Goal: Use online tool/utility: Utilize a website feature to perform a specific function

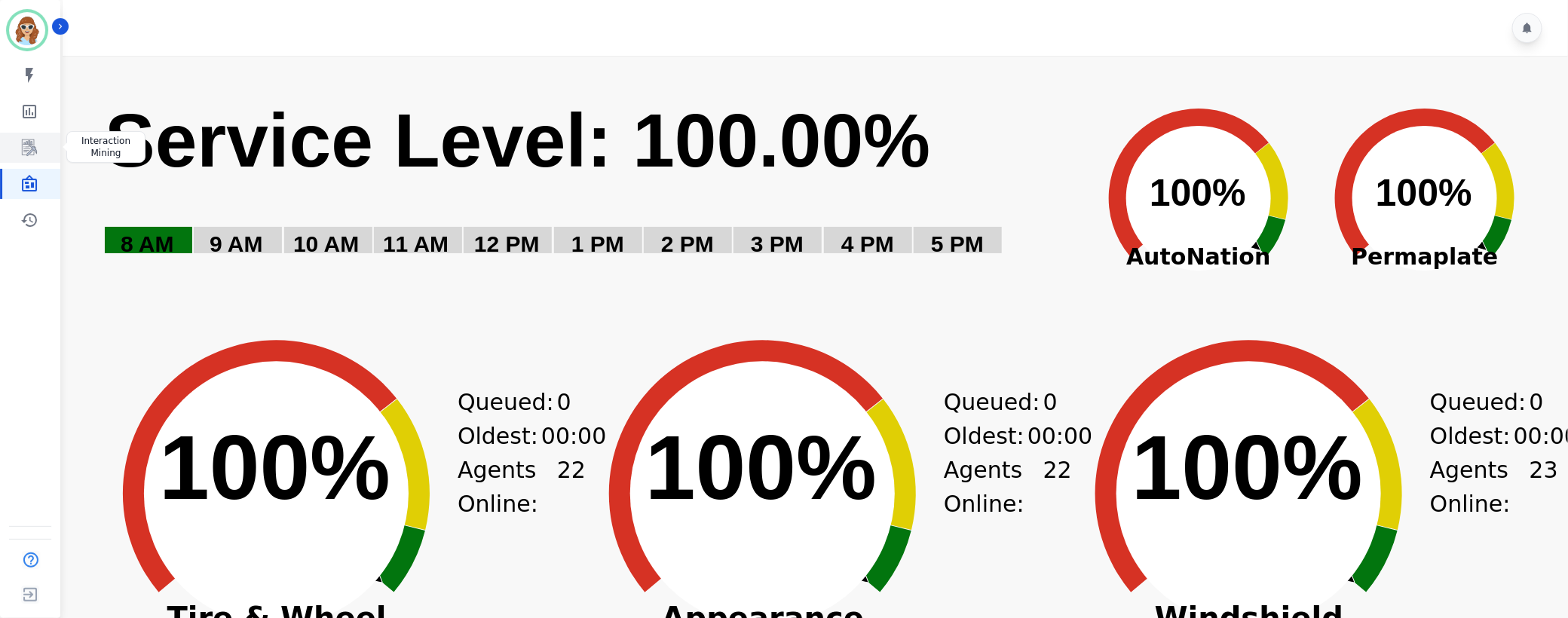
click at [21, 149] on icon "Sidebar" at bounding box center [29, 147] width 18 height 18
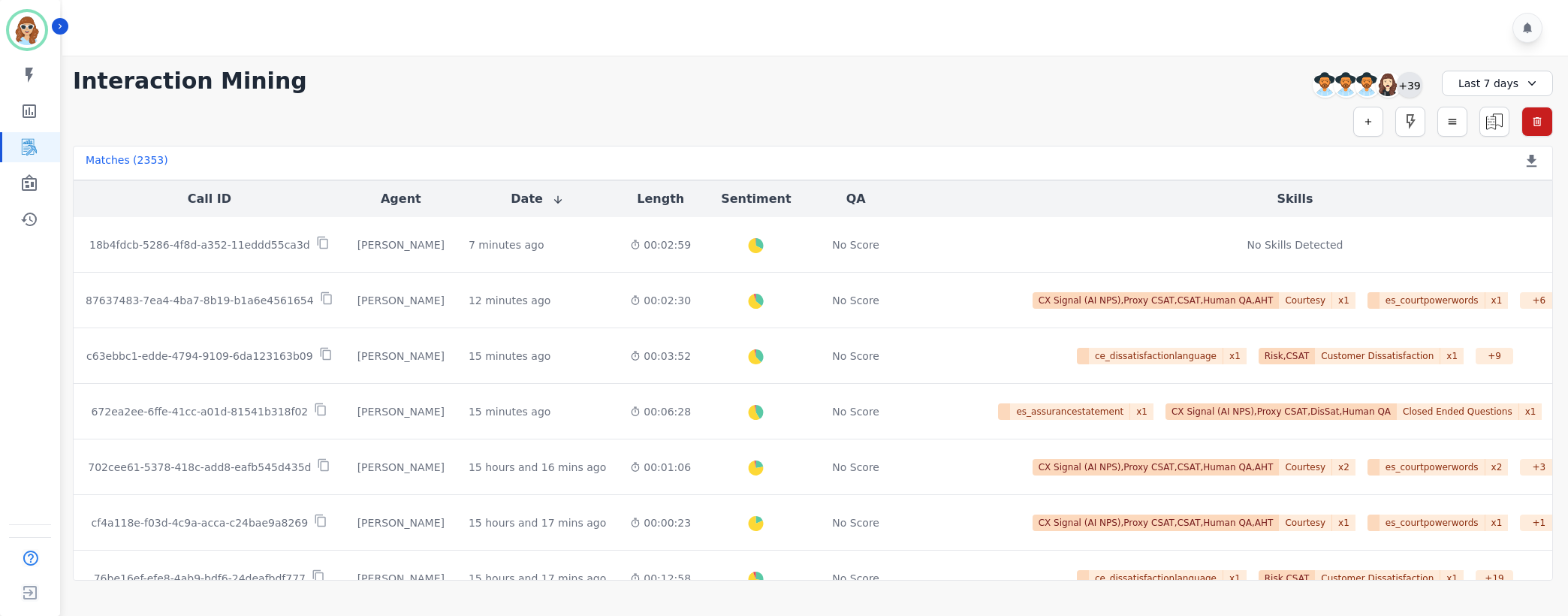
click at [1406, 82] on div "+39" at bounding box center [1409, 85] width 26 height 26
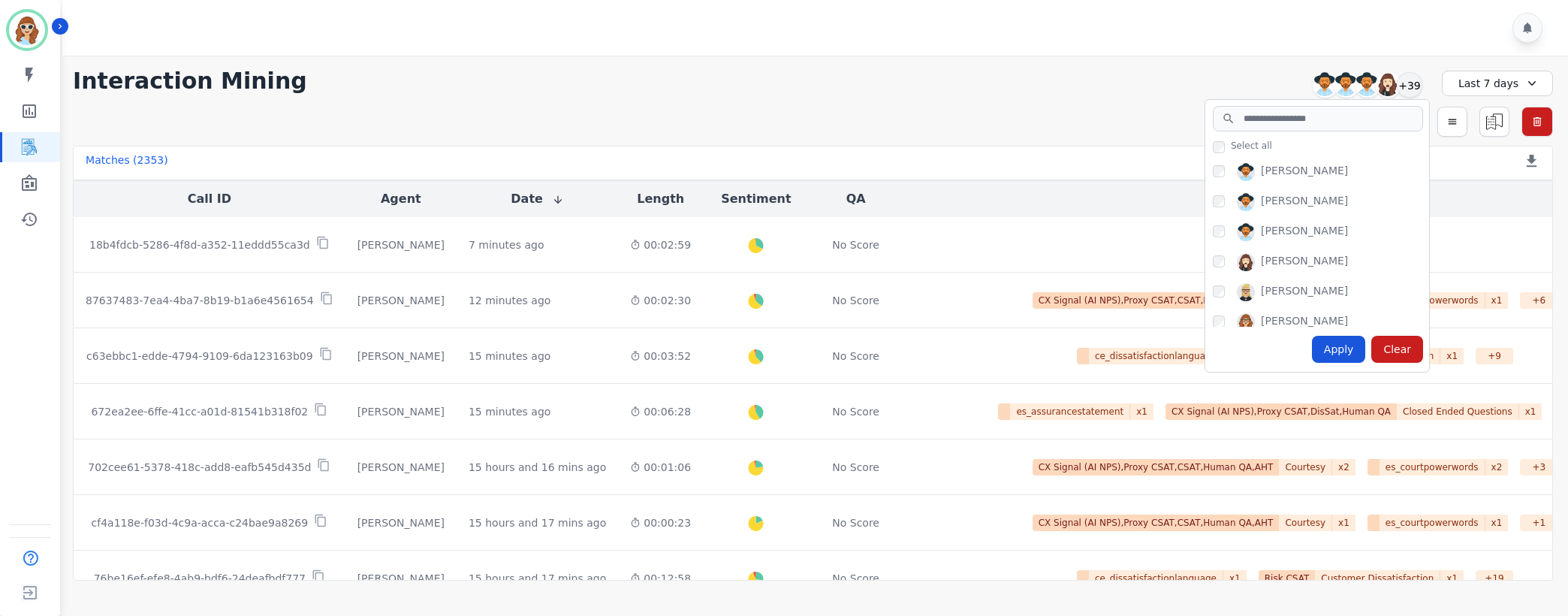
click at [1223, 298] on div "[PERSON_NAME]" at bounding box center [1321, 295] width 216 height 24
click at [1348, 352] on div "Apply" at bounding box center [1339, 349] width 54 height 27
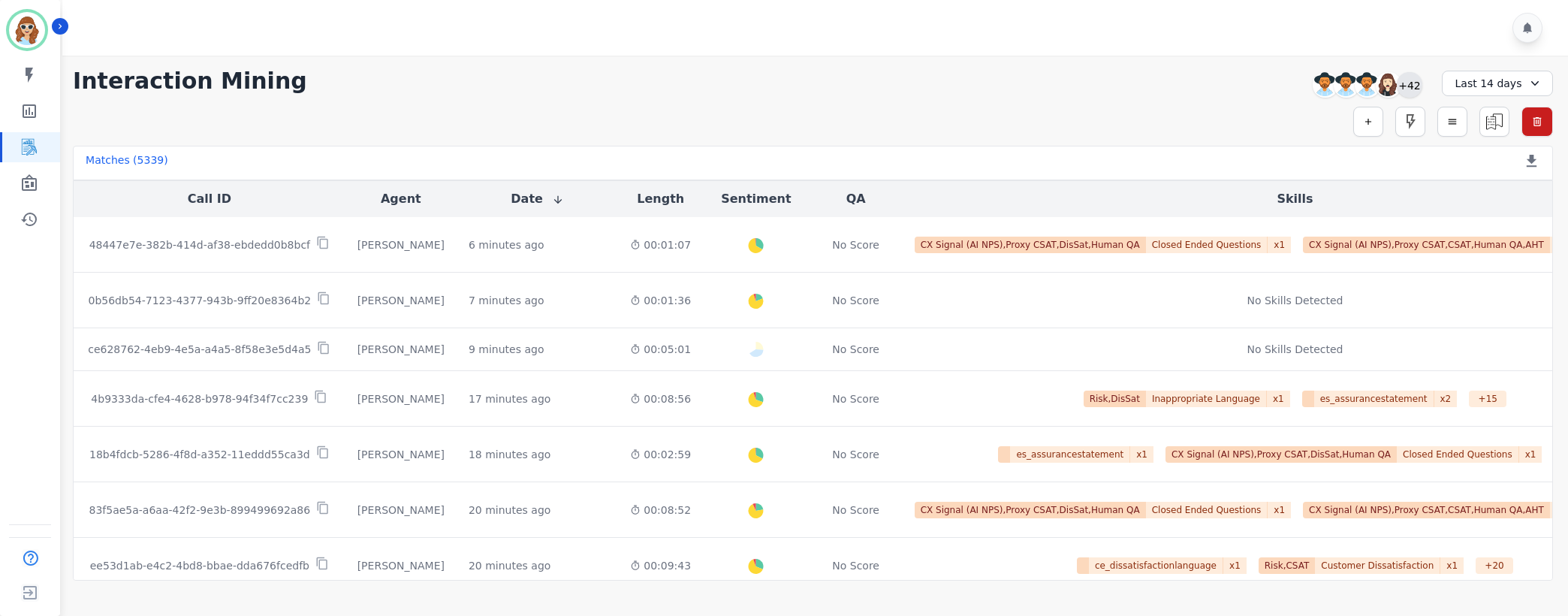
click at [1402, 88] on div "+42" at bounding box center [1409, 85] width 26 height 26
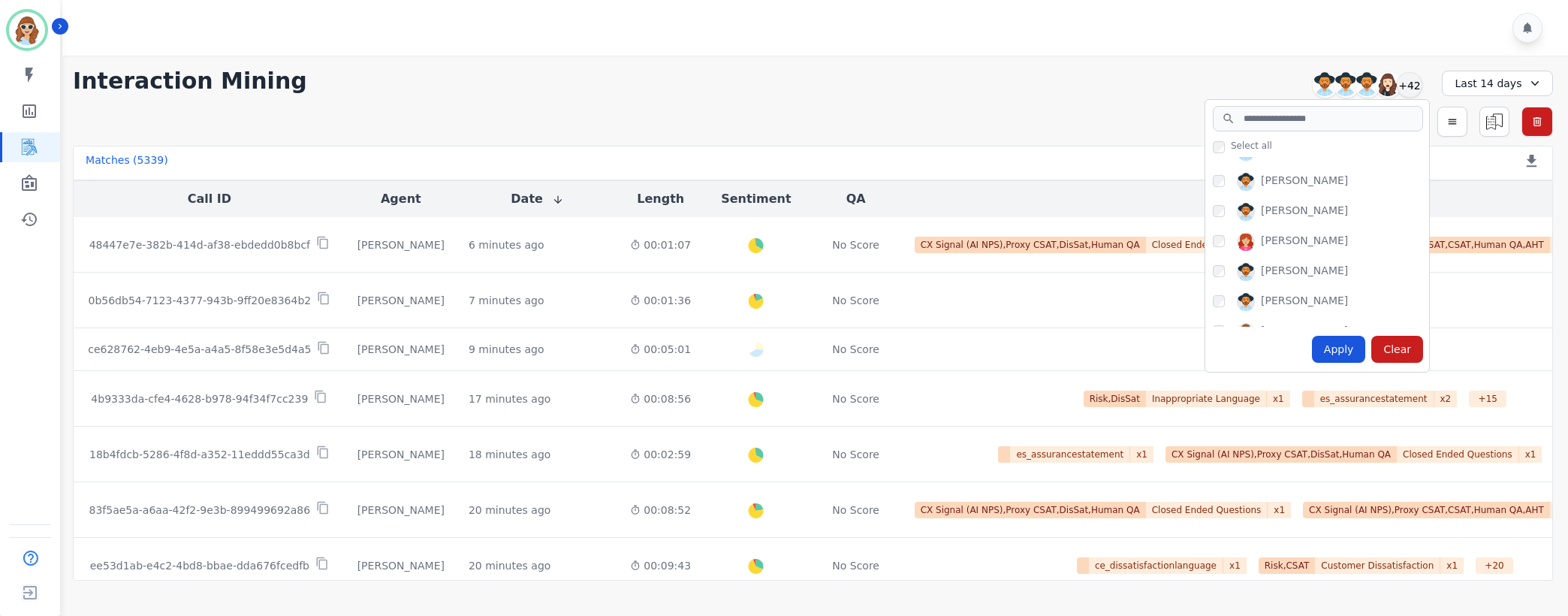
scroll to position [901, 0]
click at [1225, 262] on div "[PERSON_NAME]" at bounding box center [1321, 264] width 216 height 24
click at [1340, 352] on div "Apply" at bounding box center [1339, 349] width 54 height 27
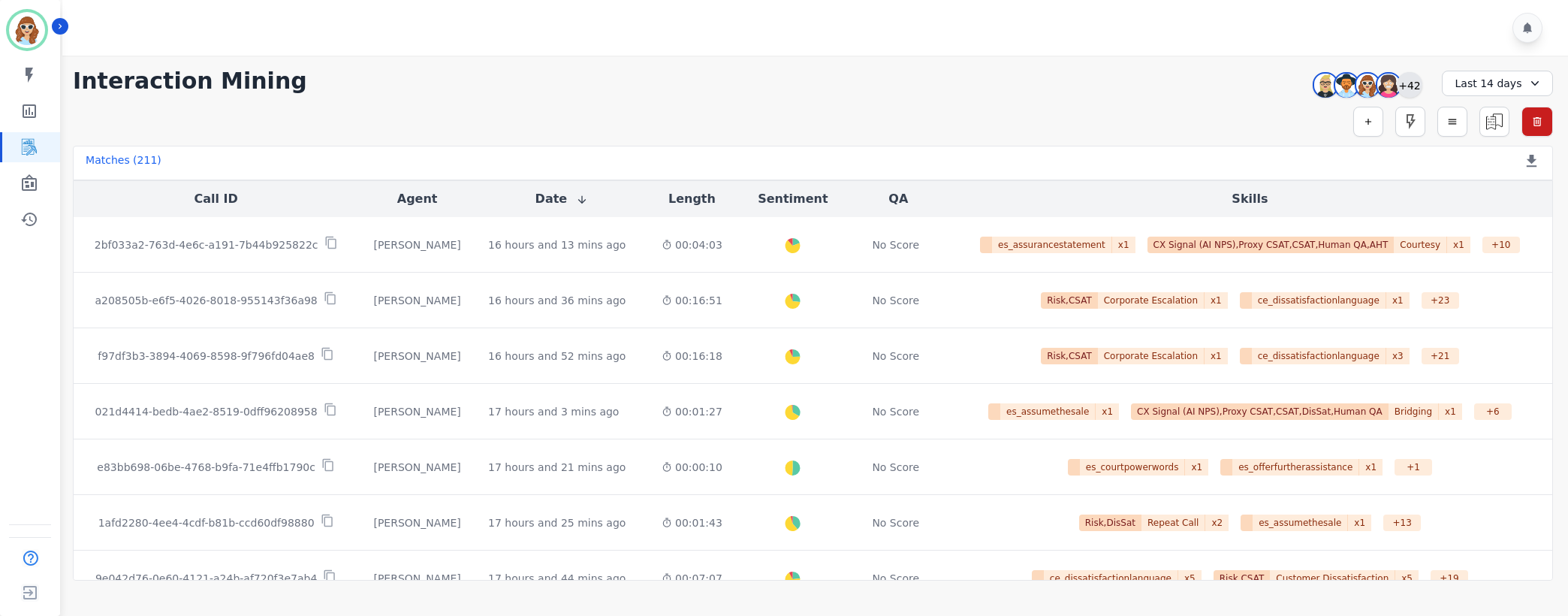
click at [1409, 84] on div "+42" at bounding box center [1409, 85] width 26 height 26
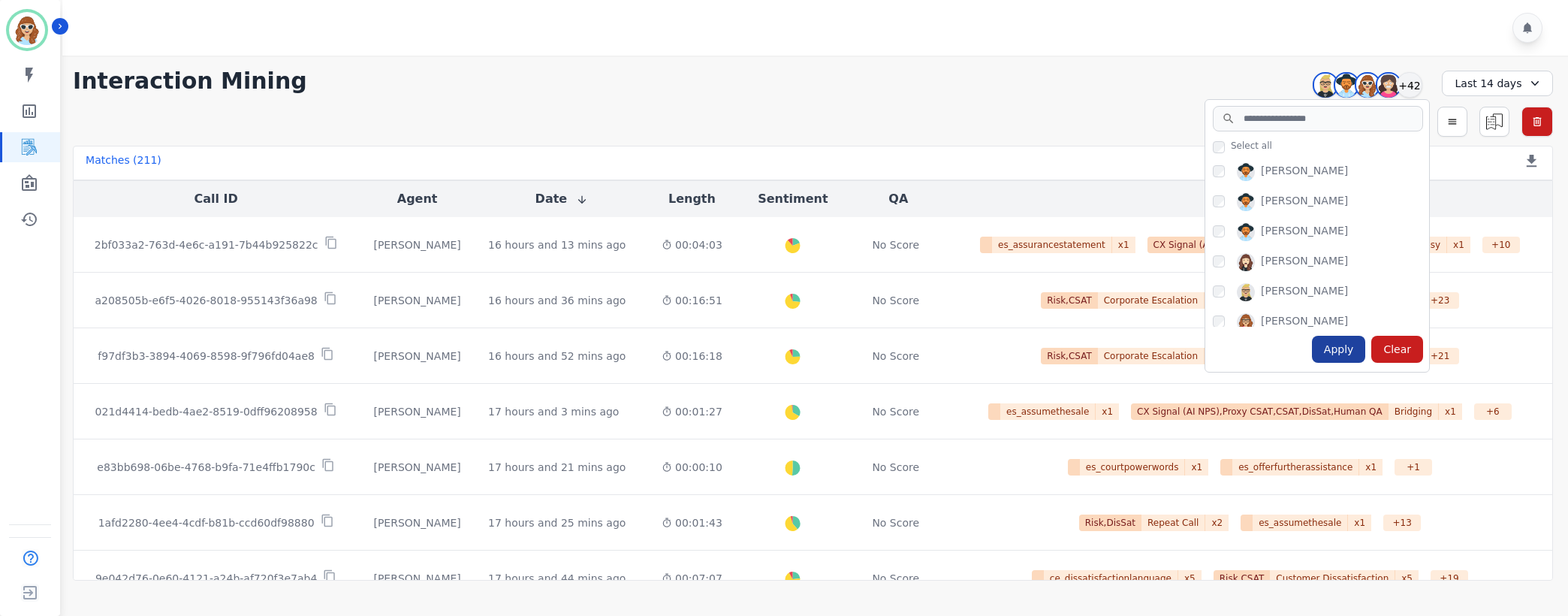
click at [1343, 352] on div "Apply" at bounding box center [1339, 349] width 54 height 27
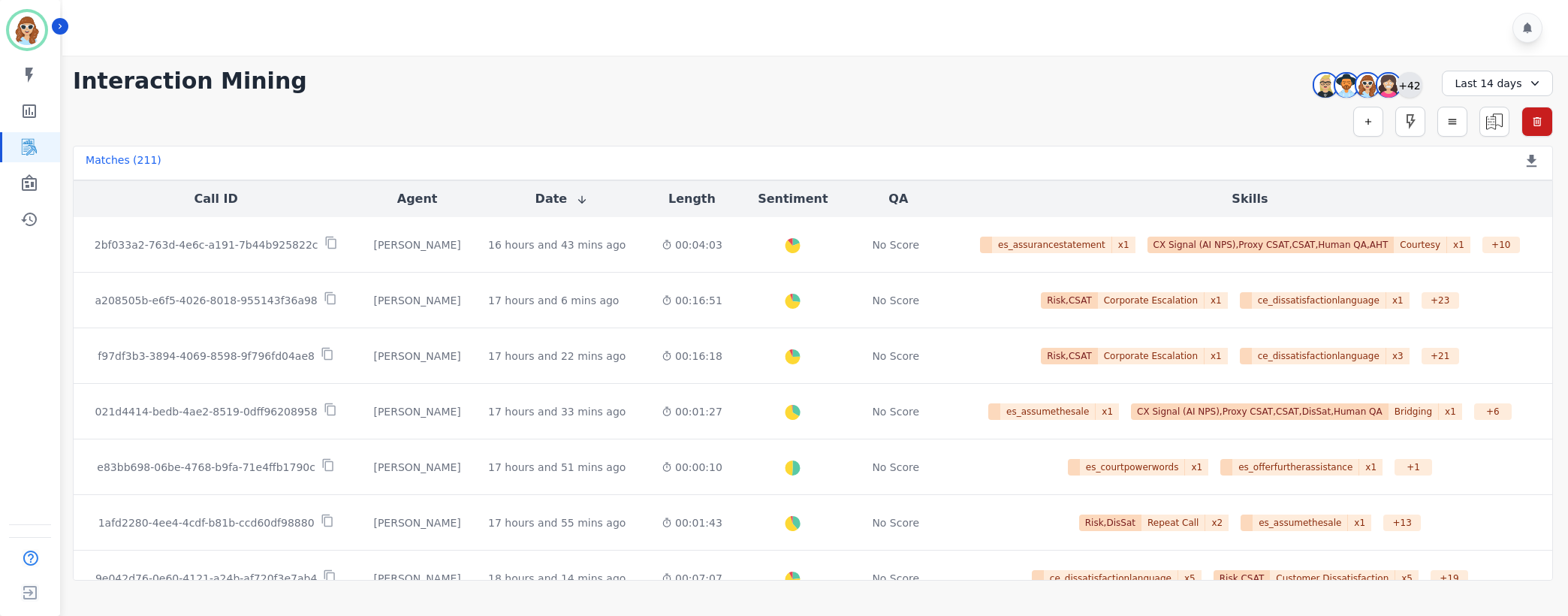
click at [1408, 86] on div "+42" at bounding box center [1409, 85] width 26 height 26
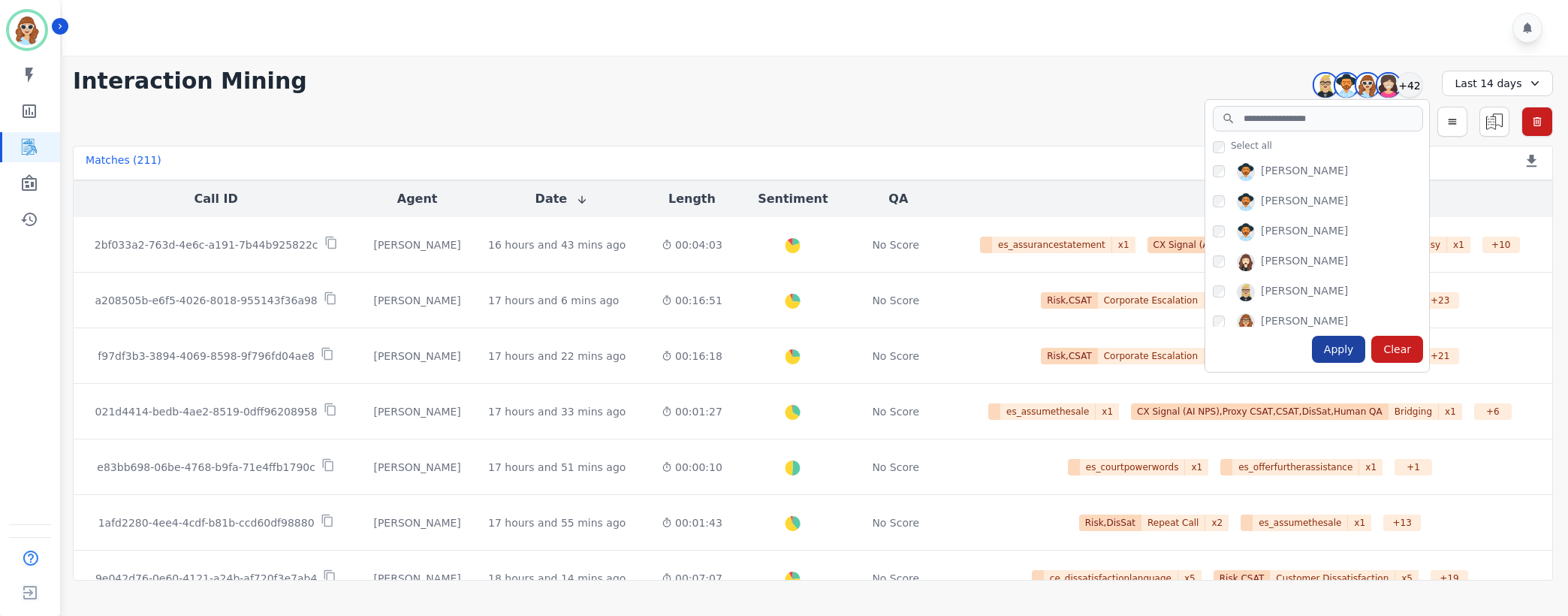
click at [1334, 350] on div "Apply" at bounding box center [1339, 349] width 54 height 27
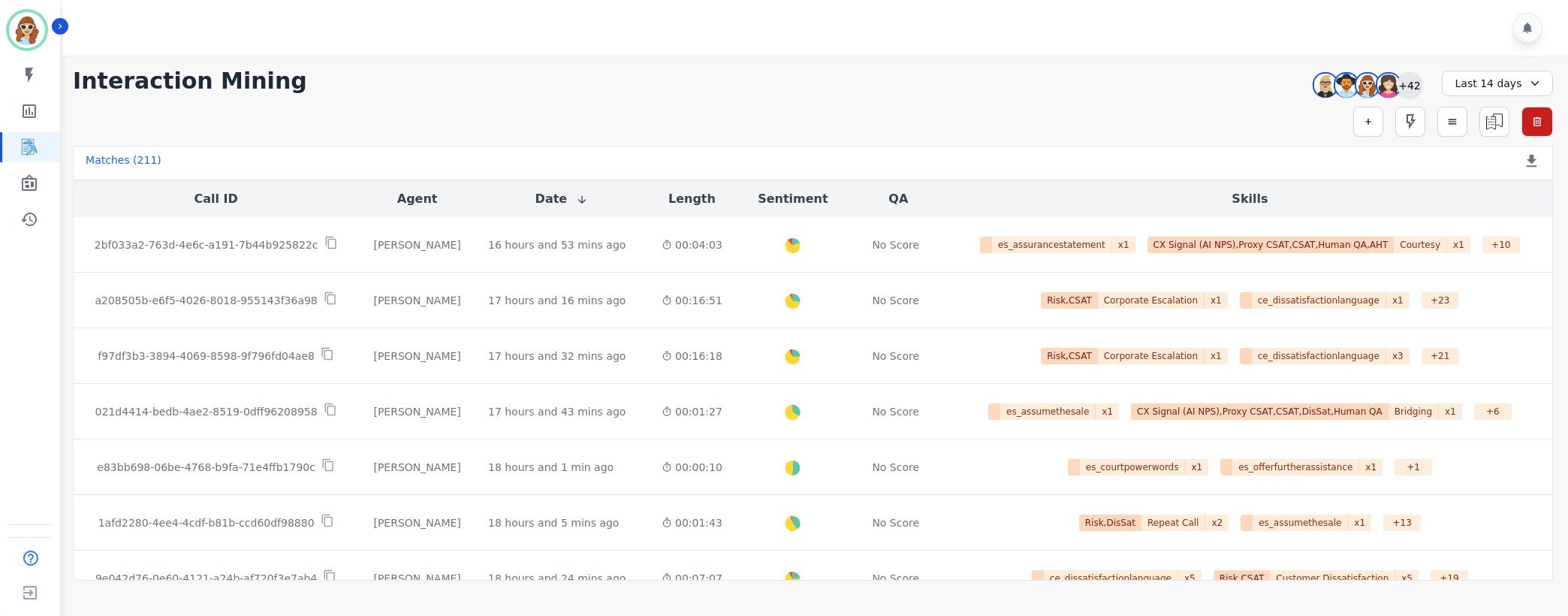
click at [1408, 86] on div "+42" at bounding box center [1409, 85] width 26 height 26
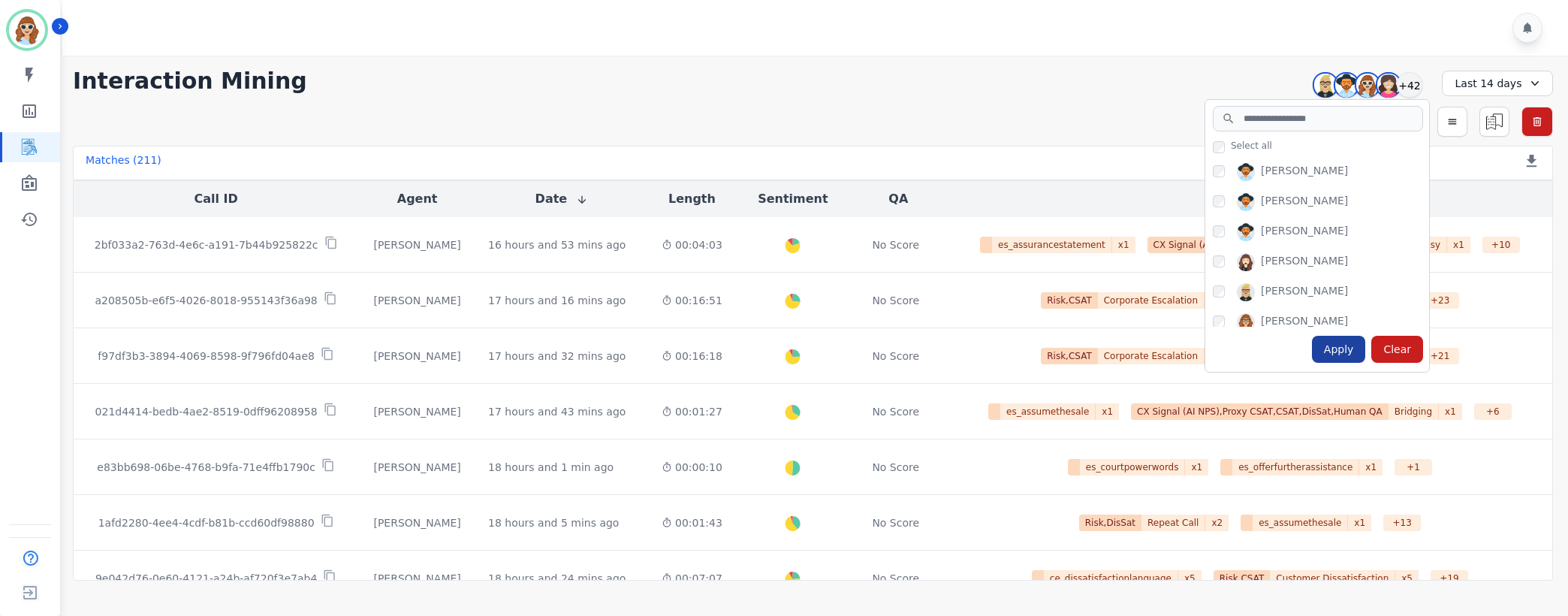
click at [1346, 348] on div "Apply" at bounding box center [1339, 349] width 54 height 27
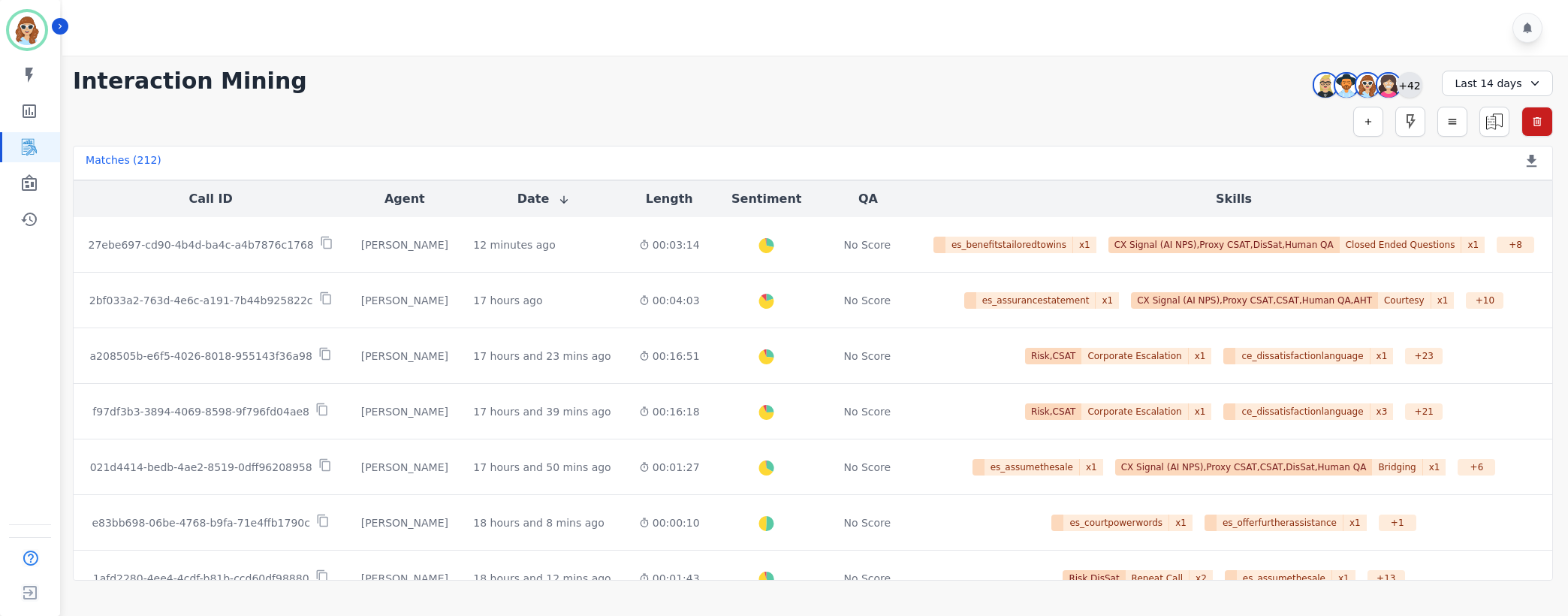
click at [1415, 93] on div "+42" at bounding box center [1409, 85] width 26 height 26
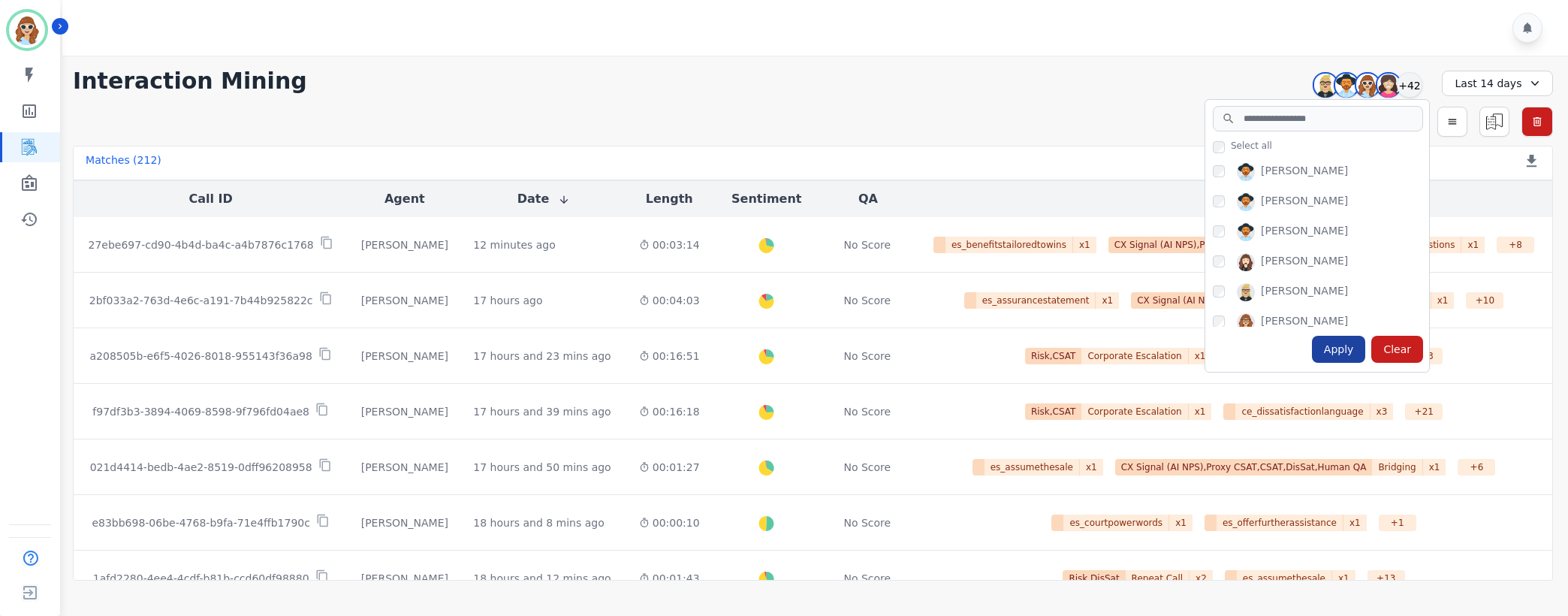
click at [1358, 343] on div "Apply" at bounding box center [1339, 349] width 54 height 27
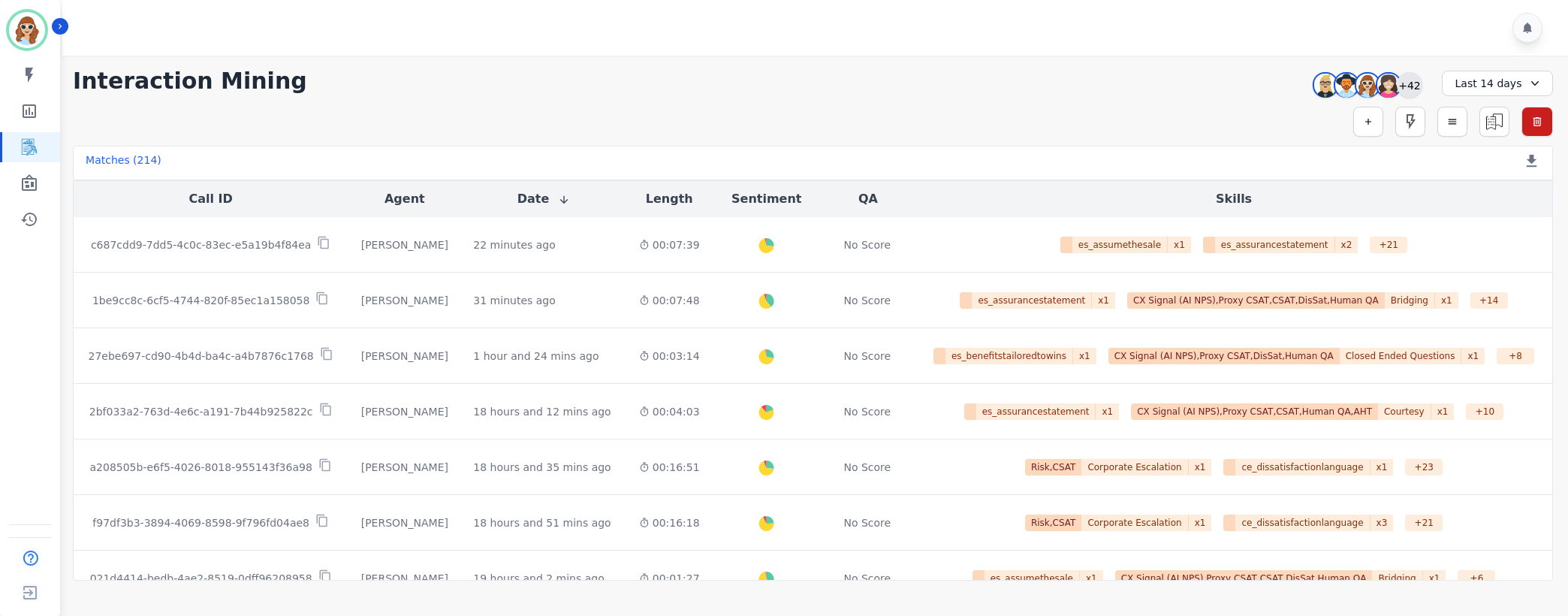
click at [1410, 86] on div "+42" at bounding box center [1409, 85] width 26 height 26
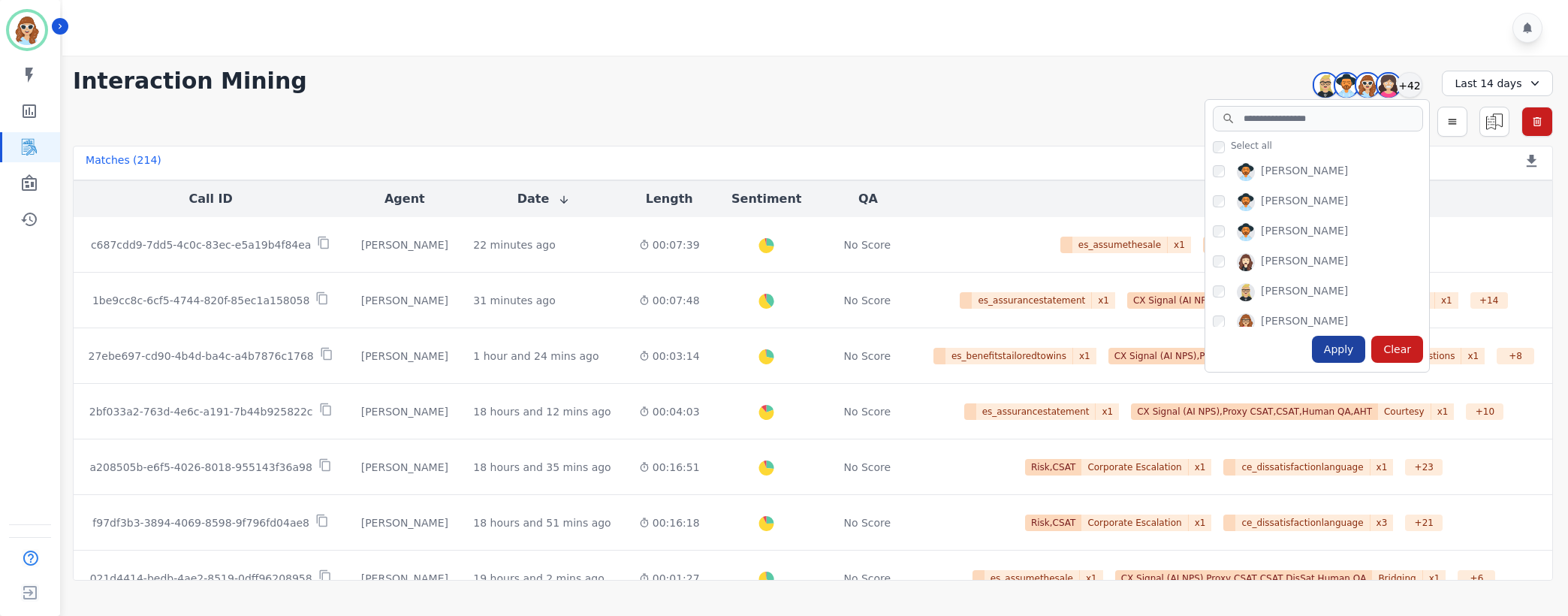
click at [1343, 342] on div "Apply" at bounding box center [1339, 349] width 54 height 27
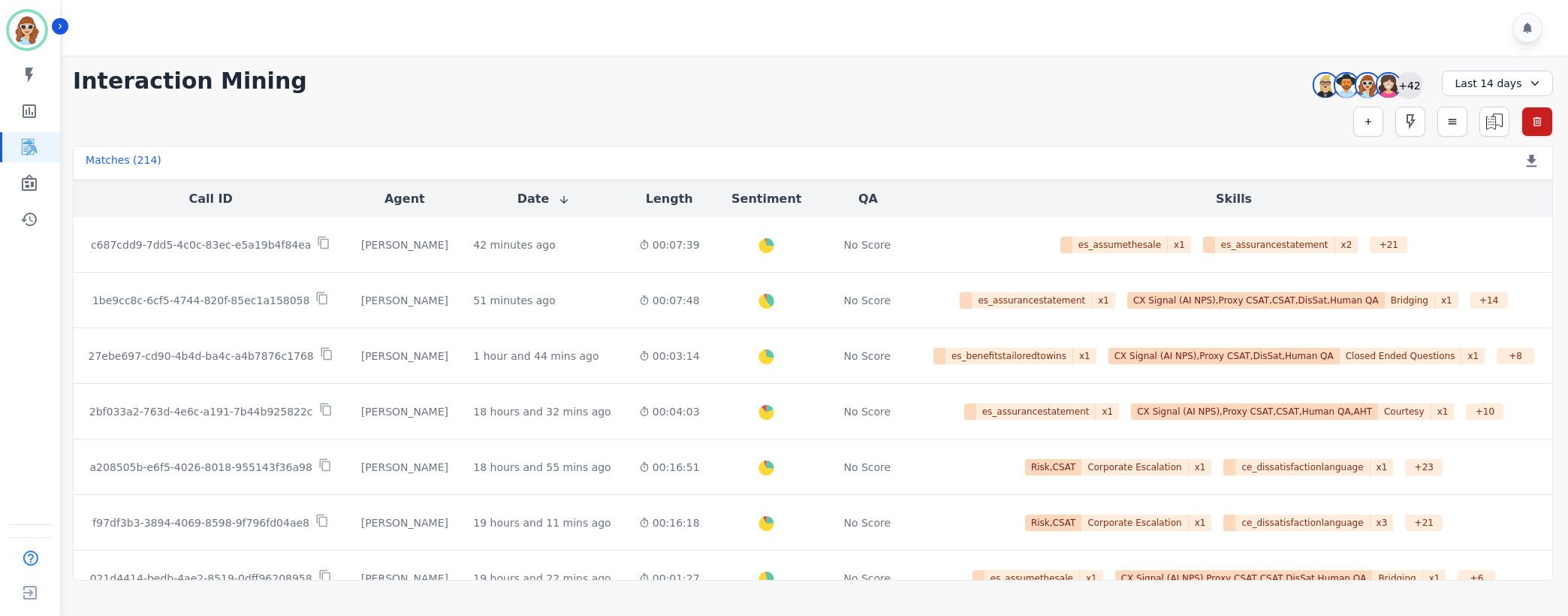
click at [1419, 86] on div "+42" at bounding box center [1409, 85] width 26 height 26
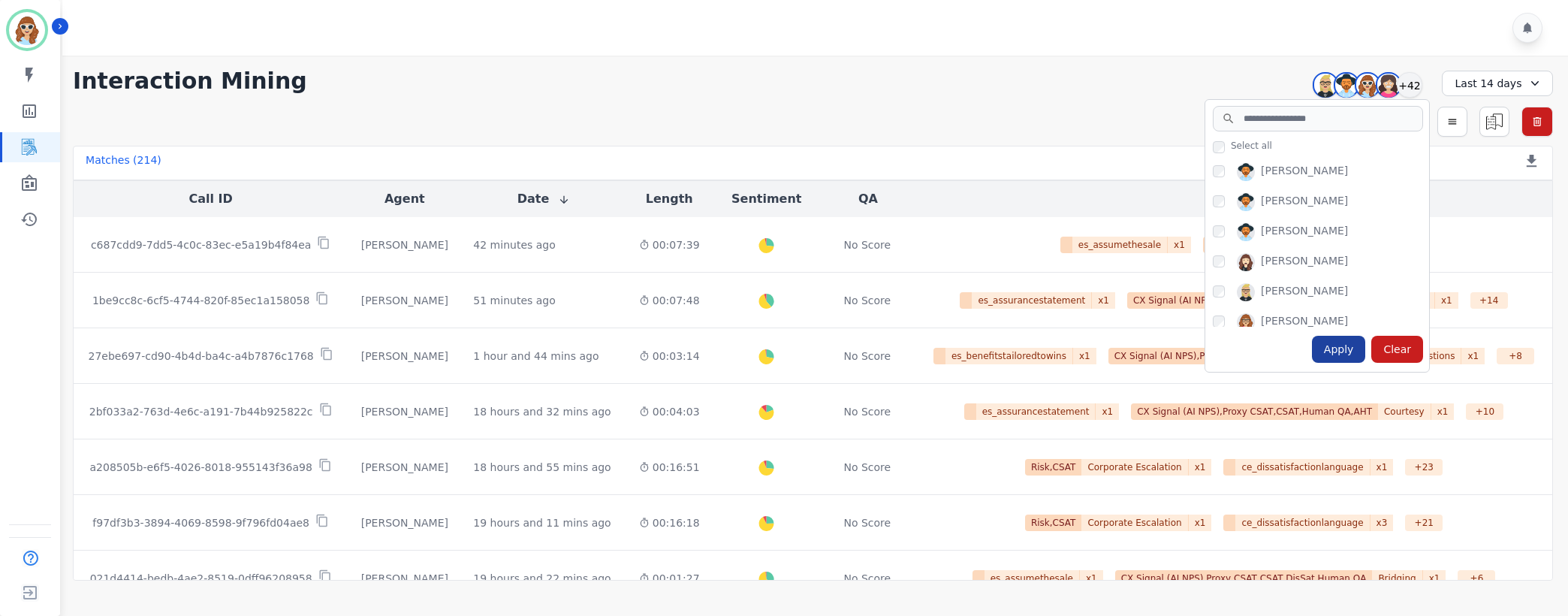
click at [1336, 347] on div "Apply" at bounding box center [1339, 349] width 54 height 27
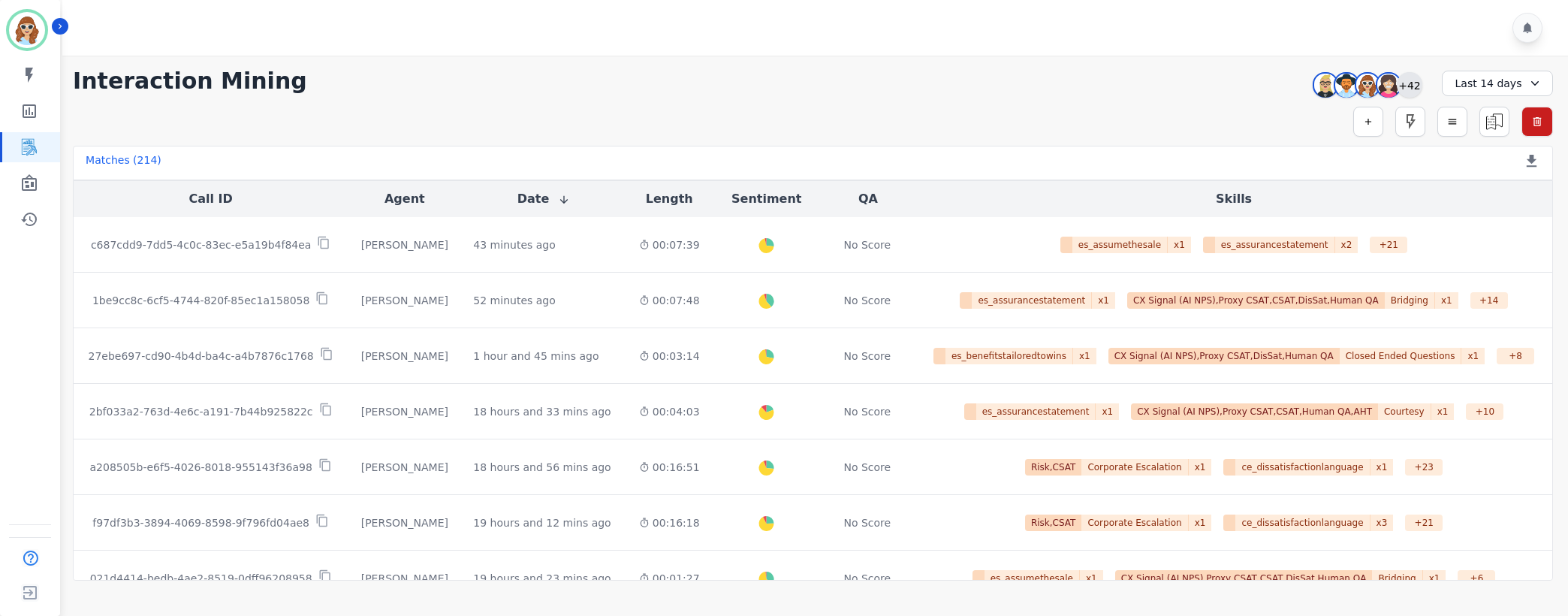
click at [1419, 81] on div "+42" at bounding box center [1409, 85] width 26 height 26
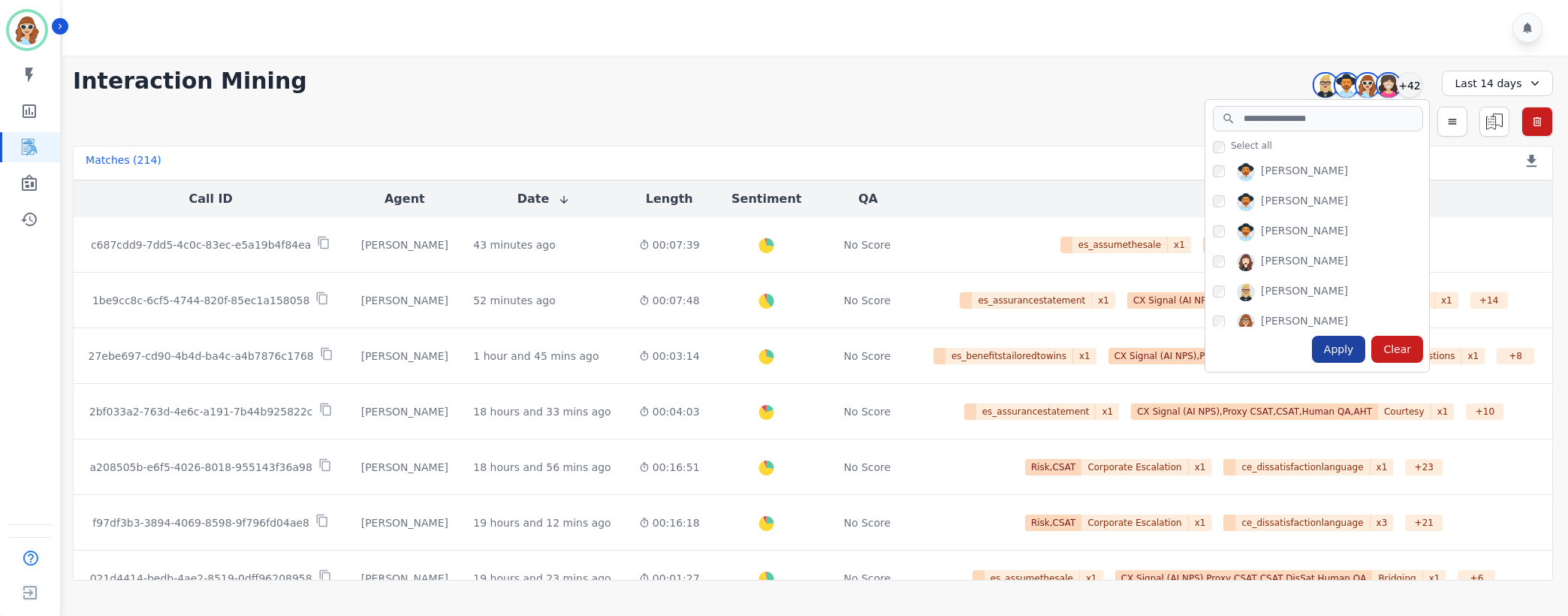
click at [1356, 352] on div "Apply" at bounding box center [1339, 349] width 54 height 27
